Goal: Complete application form

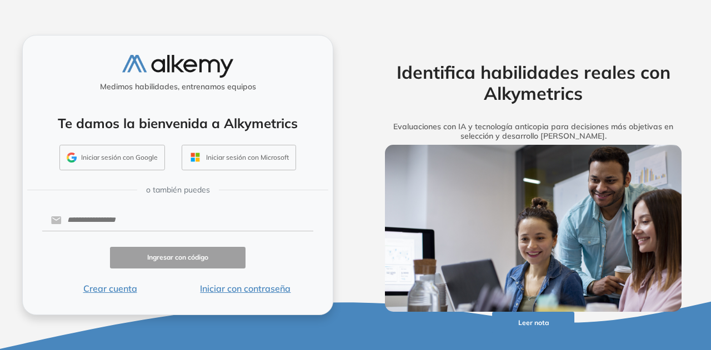
click at [109, 164] on button "Iniciar sesión con Google" at bounding box center [111, 158] width 105 height 26
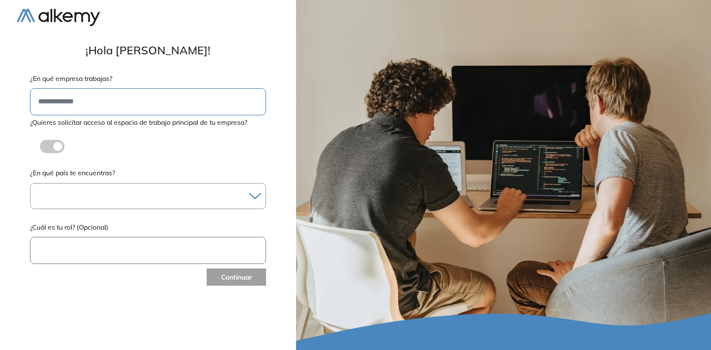
click at [240, 105] on input "text" at bounding box center [148, 101] width 236 height 27
click at [49, 145] on span at bounding box center [44, 144] width 9 height 9
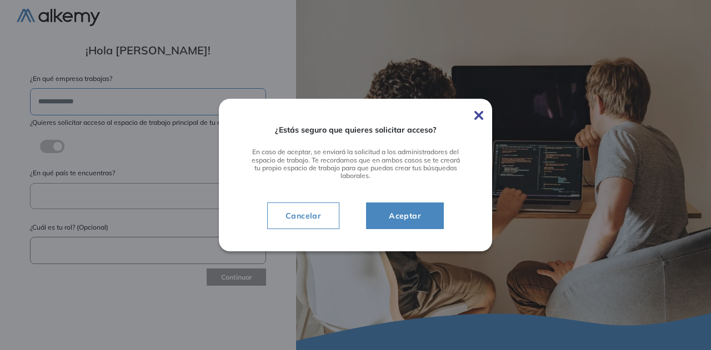
click at [483, 117] on div "¿Estás seguro que quieres solicitar acceso? En caso de aceptar, se enviará la s…" at bounding box center [355, 175] width 273 height 152
click at [294, 220] on span "Cancelar" at bounding box center [302, 215] width 53 height 13
click at [299, 215] on span "Cancelar" at bounding box center [302, 215] width 53 height 13
click at [483, 117] on div "¿Estás seguro que quieres solicitar acceso? En caso de aceptar, se enviará la s…" at bounding box center [355, 175] width 273 height 152
click at [481, 116] on img at bounding box center [478, 115] width 9 height 9
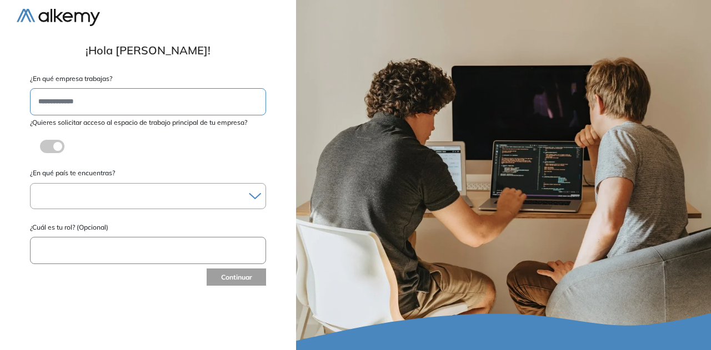
click at [478, 116] on div at bounding box center [503, 175] width 415 height 350
click at [95, 198] on div at bounding box center [148, 196] width 235 height 16
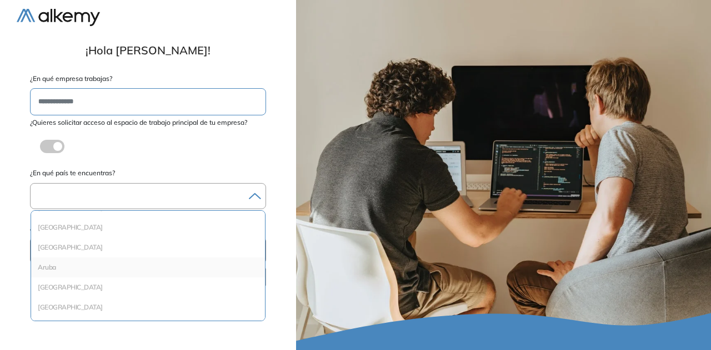
scroll to position [56, 0]
click at [62, 233] on li "Argentina" at bounding box center [148, 229] width 225 height 11
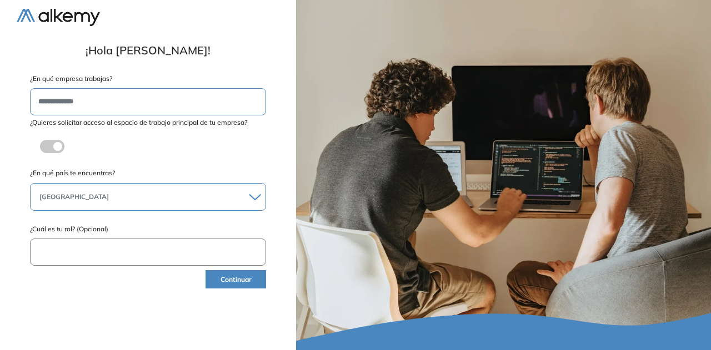
click at [109, 249] on input "text" at bounding box center [148, 252] width 236 height 27
type input "********"
click at [221, 274] on button "Continuar" at bounding box center [235, 279] width 61 height 18
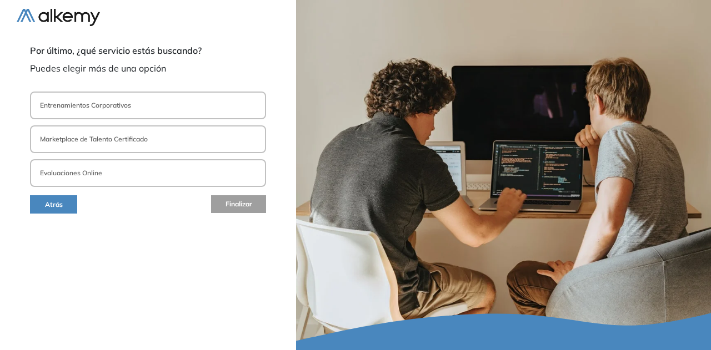
click at [133, 175] on button "Evaluaciones Online" at bounding box center [148, 173] width 236 height 28
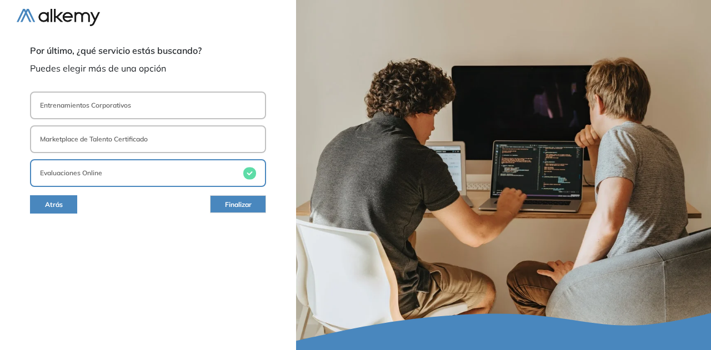
click at [234, 205] on span "Finalizar" at bounding box center [238, 205] width 27 height 11
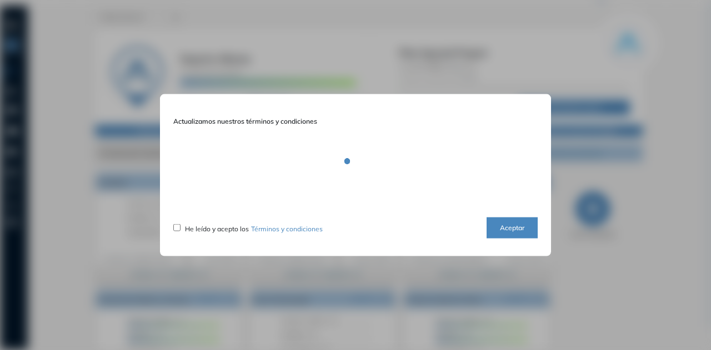
click at [502, 224] on button "Aceptar" at bounding box center [511, 228] width 51 height 22
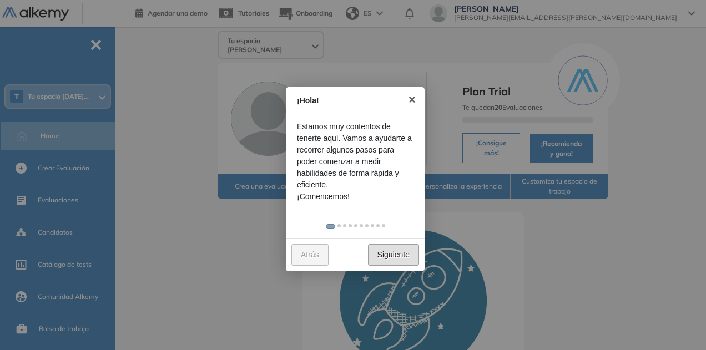
click at [394, 250] on link "Siguiente" at bounding box center [393, 255] width 51 height 22
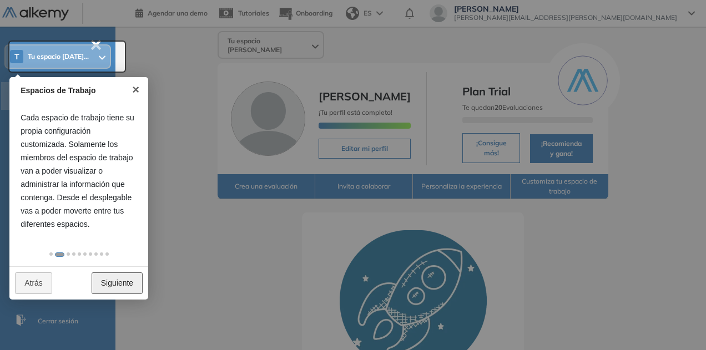
click at [125, 286] on link "Siguiente" at bounding box center [117, 284] width 51 height 22
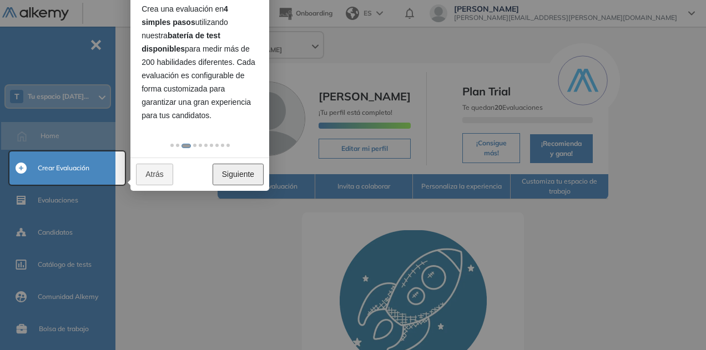
click at [243, 174] on link "Siguiente" at bounding box center [238, 175] width 51 height 22
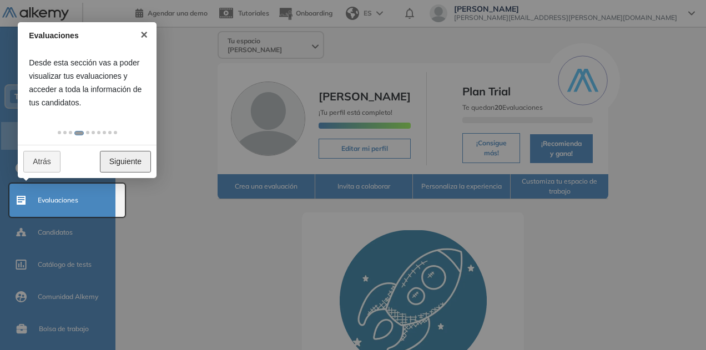
click at [127, 160] on link "Siguiente" at bounding box center [125, 162] width 51 height 22
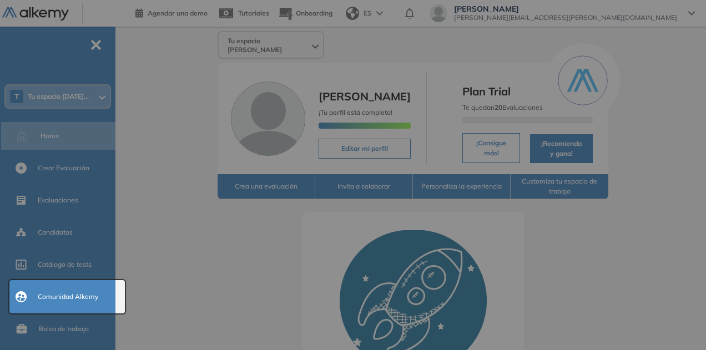
scroll to position [138, 0]
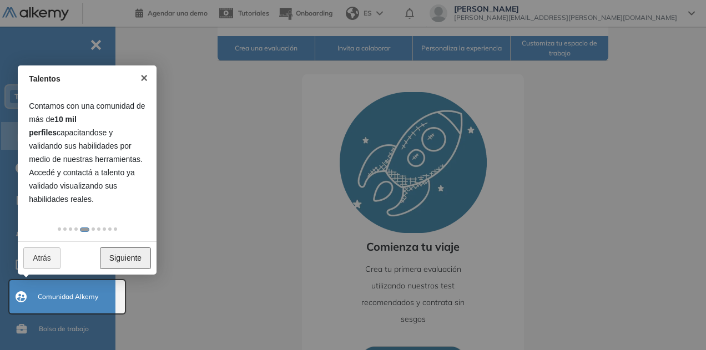
click at [125, 258] on link "Siguiente" at bounding box center [125, 259] width 51 height 22
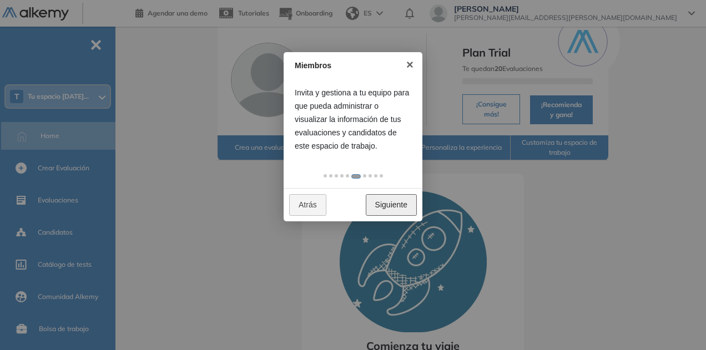
scroll to position [56, 0]
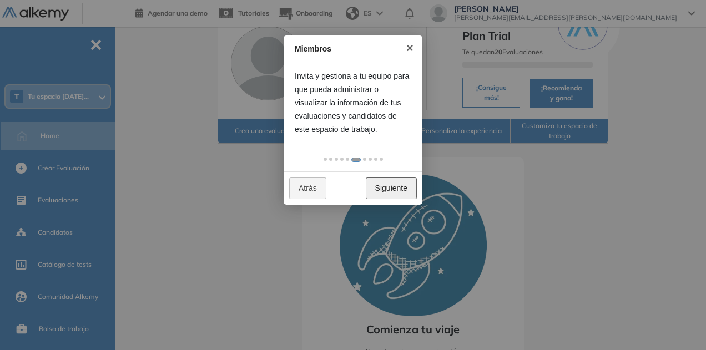
click at [394, 186] on link "Siguiente" at bounding box center [391, 189] width 51 height 22
click at [396, 193] on link "Siguiente" at bounding box center [391, 189] width 51 height 22
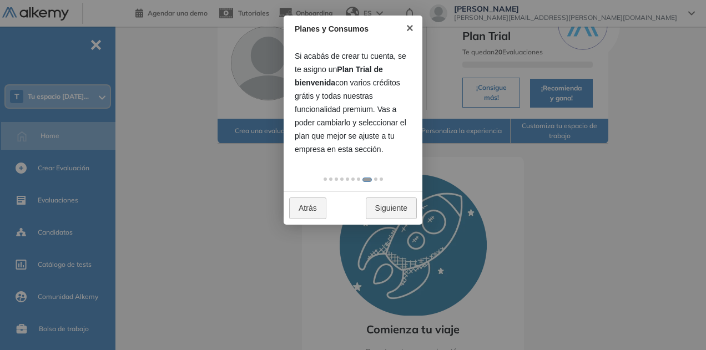
click at [396, 194] on div "Atrás Siguiente" at bounding box center [353, 208] width 139 height 33
click at [396, 205] on link "Siguiente" at bounding box center [391, 209] width 51 height 22
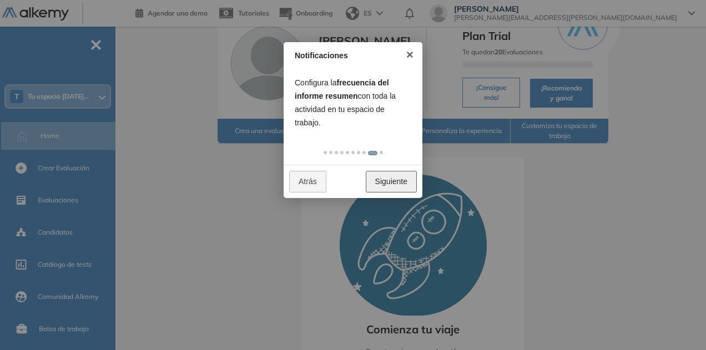
click at [400, 184] on link "Siguiente" at bounding box center [391, 182] width 51 height 22
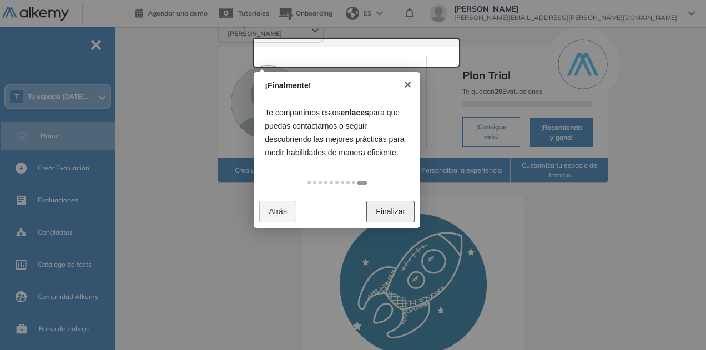
scroll to position [0, 0]
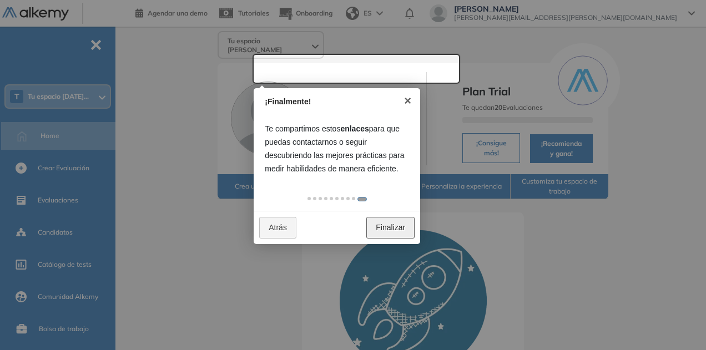
click at [384, 230] on link "Finalizar" at bounding box center [390, 228] width 48 height 22
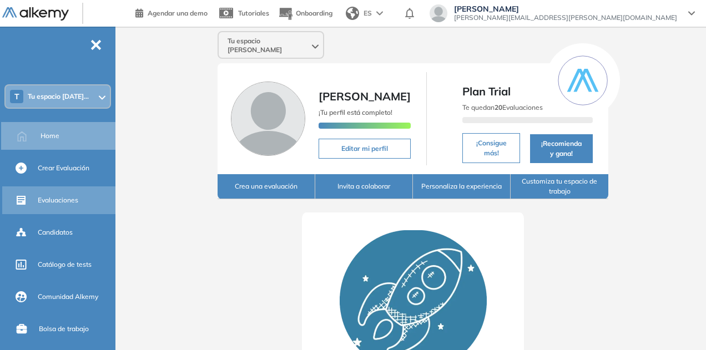
click at [64, 199] on span "Evaluaciones" at bounding box center [58, 200] width 41 height 10
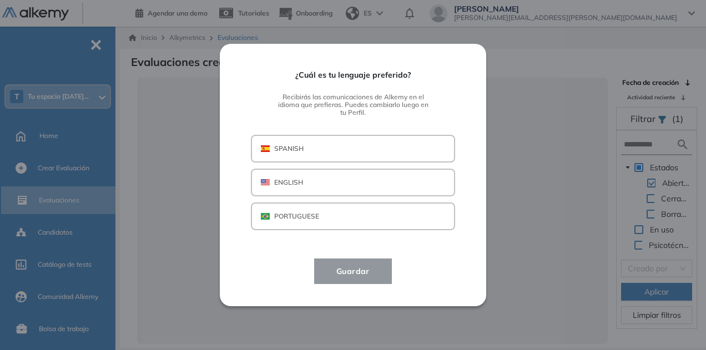
click at [325, 150] on button "SPANISH" at bounding box center [353, 149] width 204 height 28
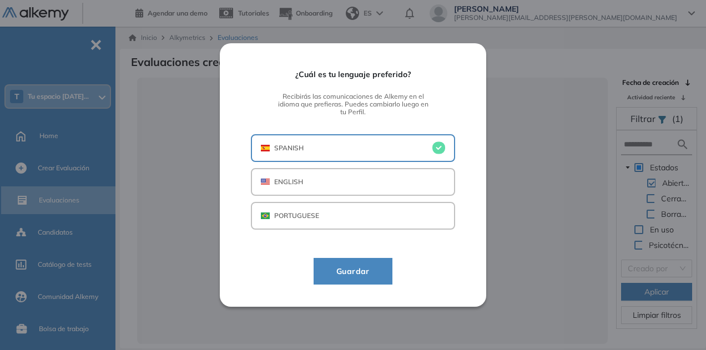
click at [359, 261] on button "Guardar" at bounding box center [353, 271] width 79 height 27
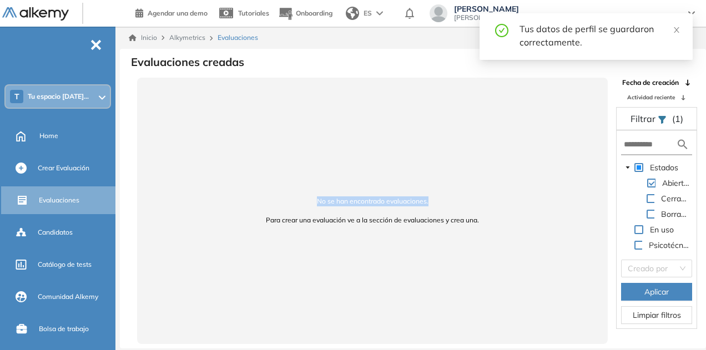
drag, startPoint x: 301, startPoint y: 199, endPoint x: 472, endPoint y: 209, distance: 170.7
click at [472, 209] on div "No se han encontrado evaluaciones. Para crear una evaluación ve a la sección de…" at bounding box center [372, 211] width 471 height 266
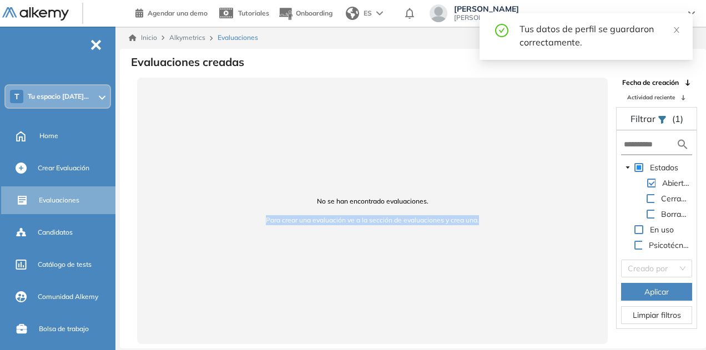
drag, startPoint x: 255, startPoint y: 213, endPoint x: 482, endPoint y: 213, distance: 227.0
click at [495, 217] on div "No se han encontrado evaluaciones. Para crear una evaluación ve a la sección de…" at bounding box center [372, 211] width 471 height 266
click at [274, 215] on div "No se han encontrado evaluaciones. Para crear una evaluación ve a la sección de…" at bounding box center [372, 211] width 471 height 266
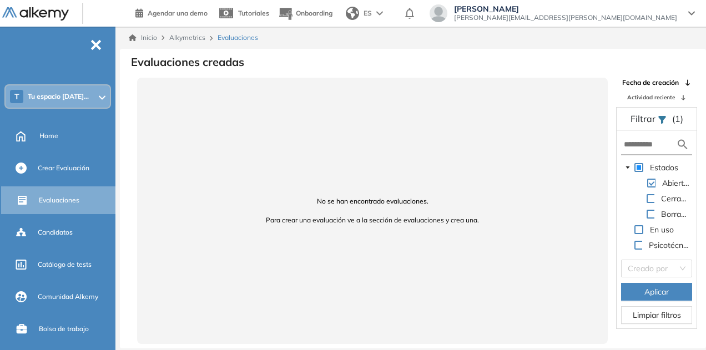
click at [45, 93] on span "Tu espacio Jul..." at bounding box center [58, 96] width 61 height 9
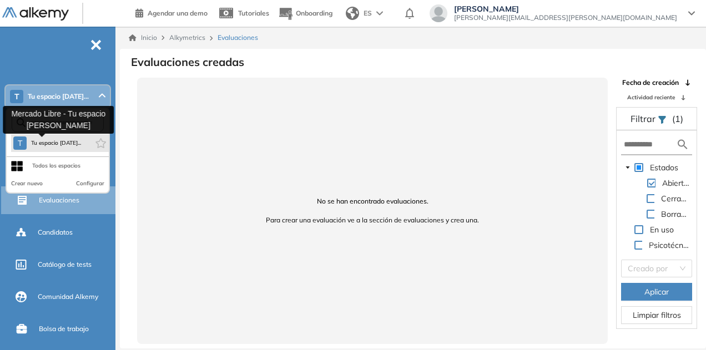
click at [48, 146] on span "Tu espacio Jul..." at bounding box center [56, 143] width 50 height 9
